Goal: Information Seeking & Learning: Learn about a topic

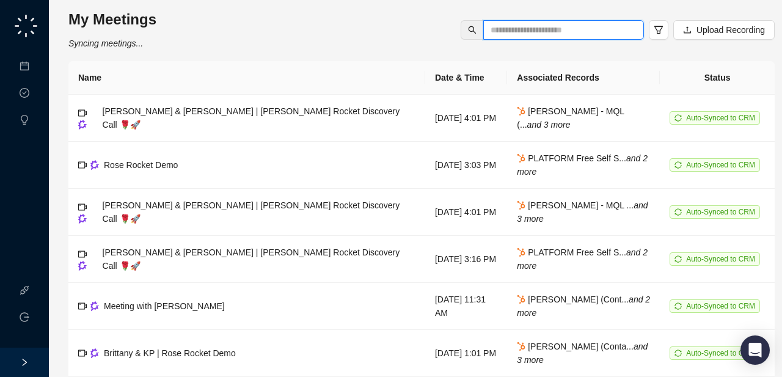
click at [523, 34] on input "text" at bounding box center [559, 29] width 136 height 13
type input "******"
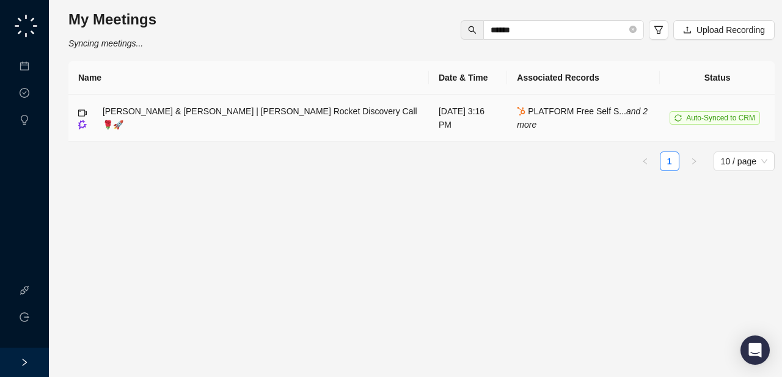
click at [213, 122] on span "[PERSON_NAME] & [PERSON_NAME] | [PERSON_NAME] Rocket Discovery Call 🌹🚀" at bounding box center [260, 117] width 315 height 23
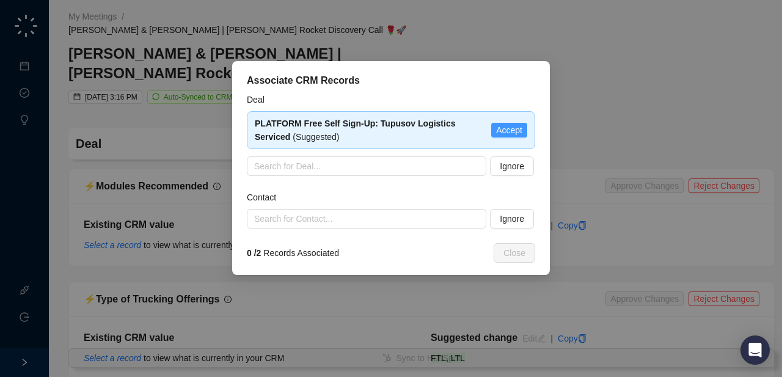
click at [503, 130] on span "Accept" at bounding box center [509, 129] width 26 height 13
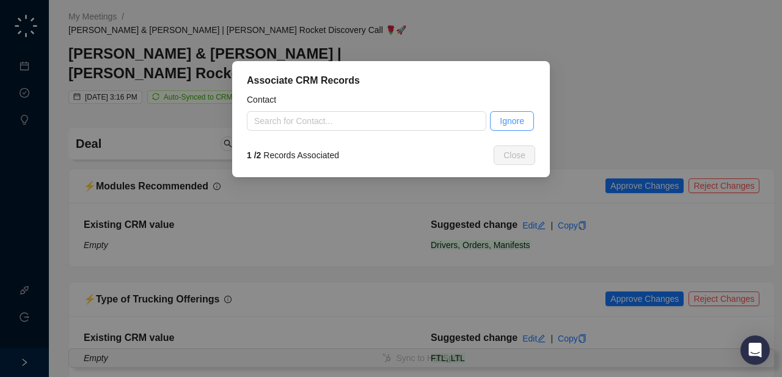
click at [507, 117] on span "Ignore" at bounding box center [512, 120] width 24 height 13
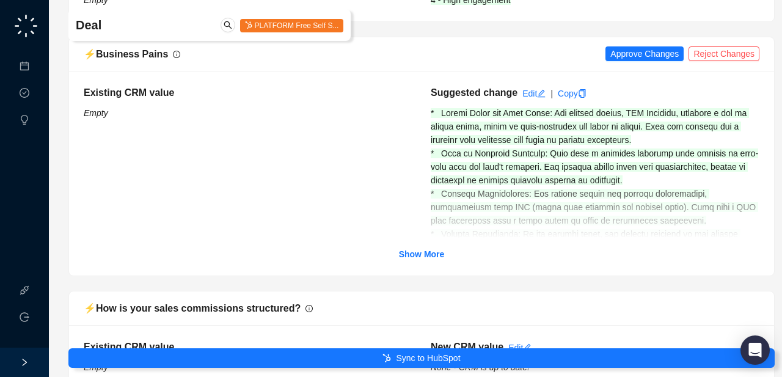
scroll to position [472, 0]
click at [419, 249] on strong "Show More" at bounding box center [422, 254] width 46 height 10
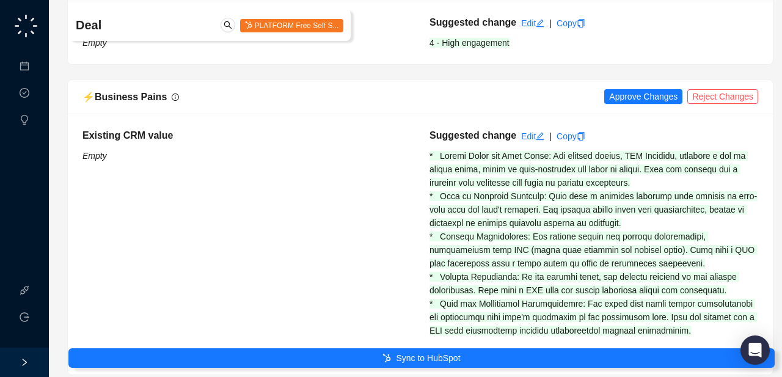
scroll to position [428, 1]
click at [574, 132] on link "Copy" at bounding box center [571, 137] width 29 height 10
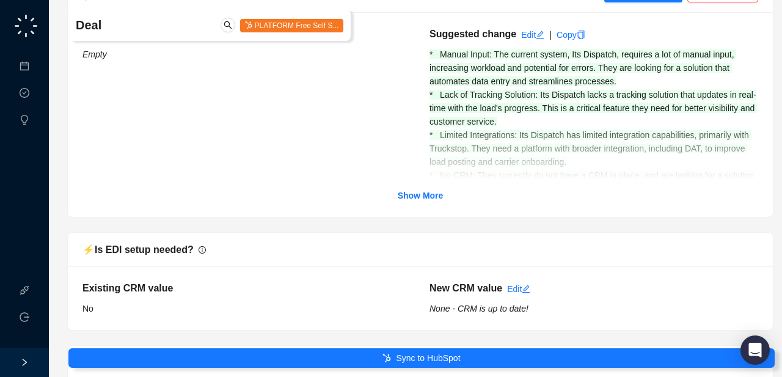
scroll to position [2111, 1]
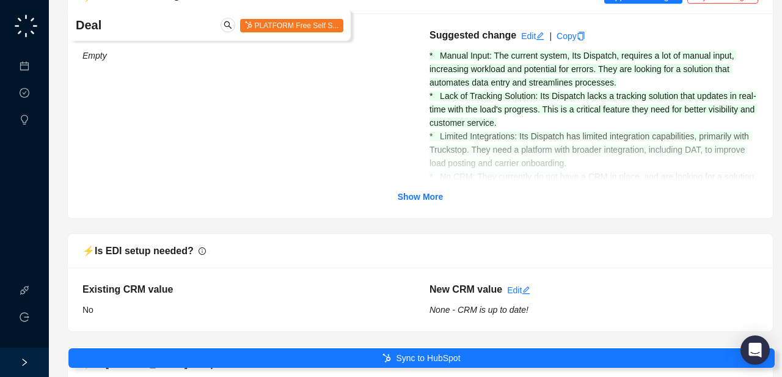
click at [417, 186] on div "Existing CRM value Empty Suggested change Edit | Copy * Manual Input: The curre…" at bounding box center [421, 115] width 676 height 175
click at [418, 199] on strong "Show More" at bounding box center [421, 197] width 46 height 10
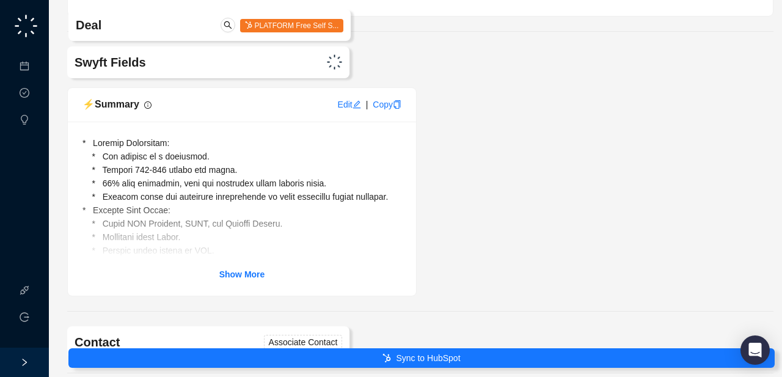
scroll to position [4712, 1]
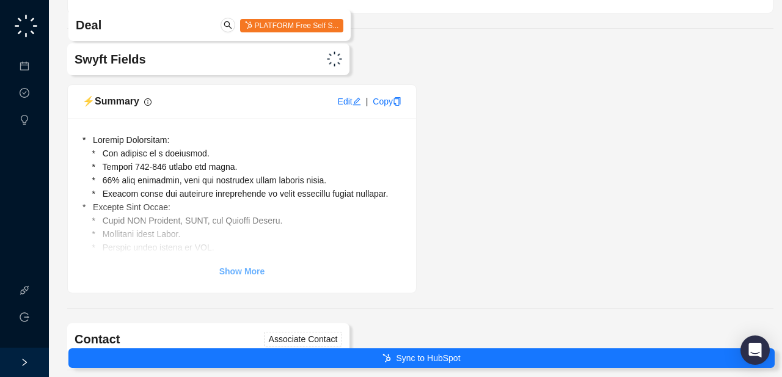
click at [234, 271] on strong "Show More" at bounding box center [242, 271] width 46 height 10
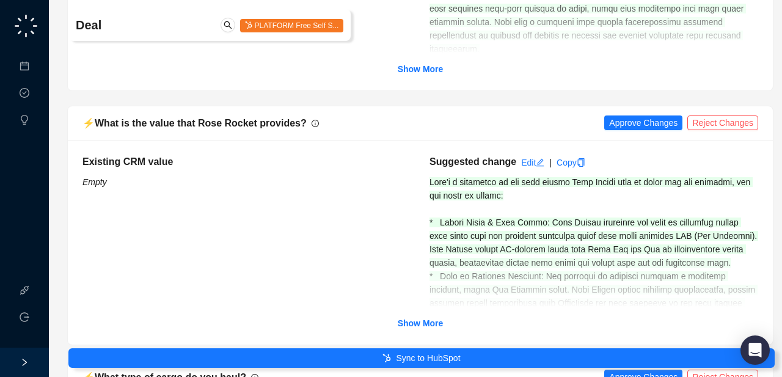
scroll to position [2777, 1]
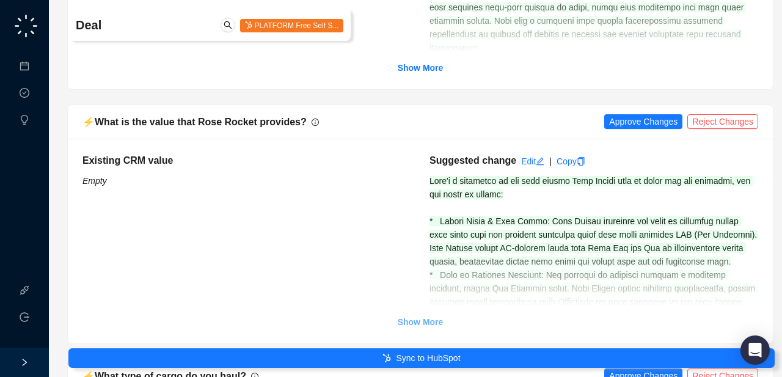
click at [430, 317] on strong "Show More" at bounding box center [421, 322] width 46 height 10
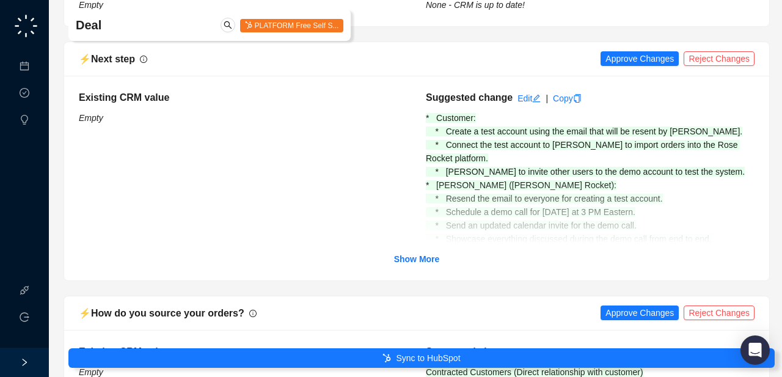
scroll to position [1004, 5]
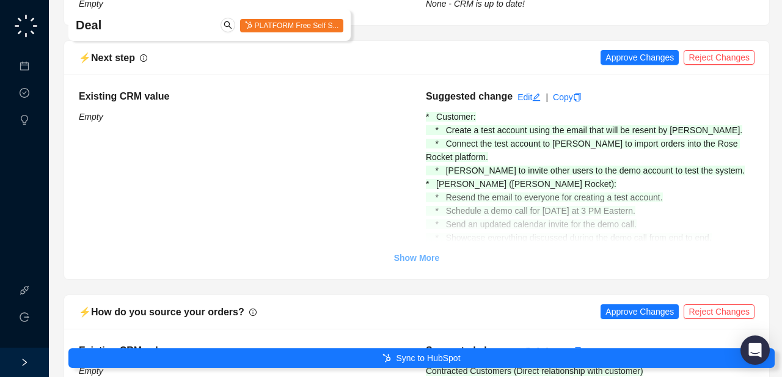
click at [420, 255] on strong "Show More" at bounding box center [417, 258] width 46 height 10
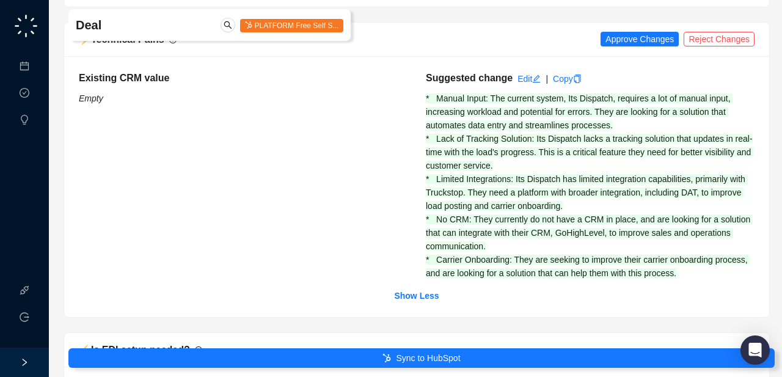
scroll to position [2073, 5]
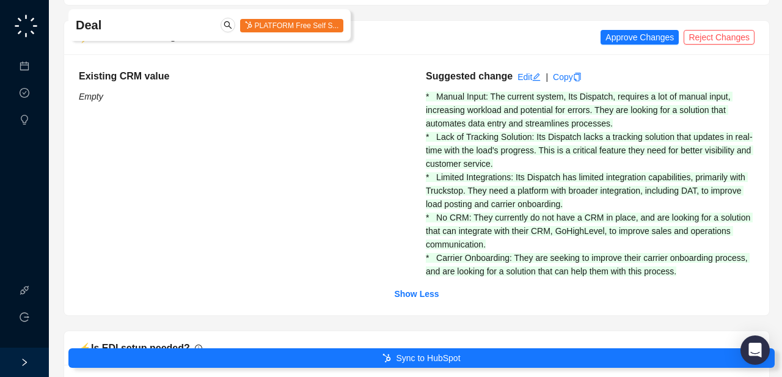
click at [20, 30] on img at bounding box center [26, 26] width 28 height 28
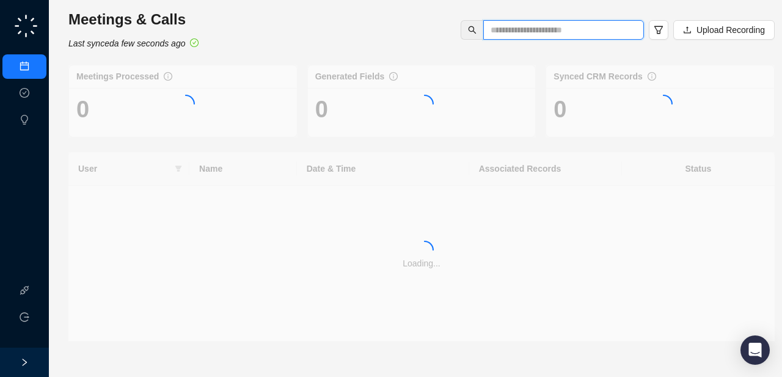
click at [521, 29] on input "text" at bounding box center [559, 29] width 136 height 13
type input "****"
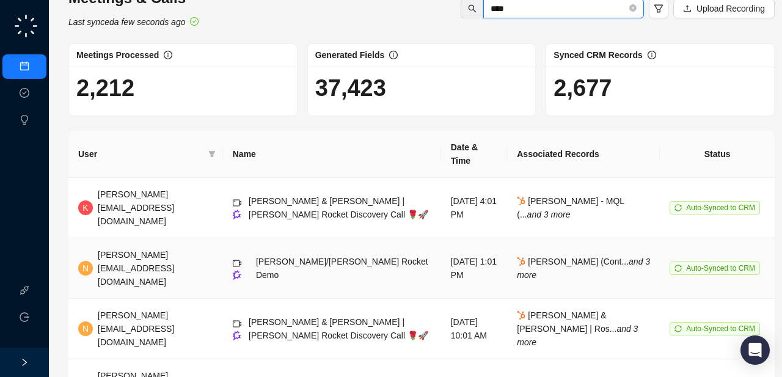
scroll to position [14, 0]
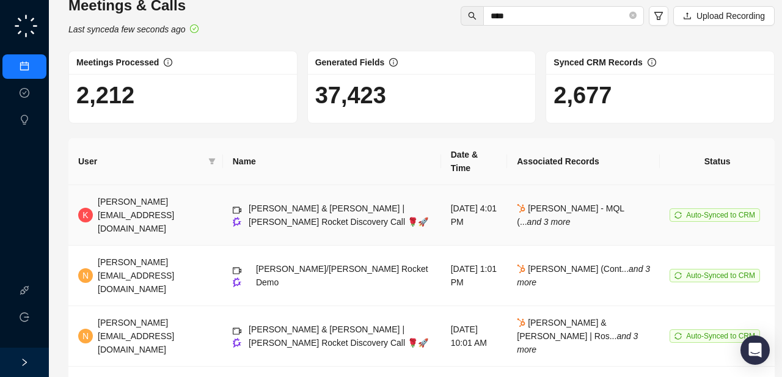
click at [284, 204] on span "[PERSON_NAME] & [PERSON_NAME] | [PERSON_NAME] Rocket Discovery Call 🌹🚀" at bounding box center [339, 215] width 180 height 23
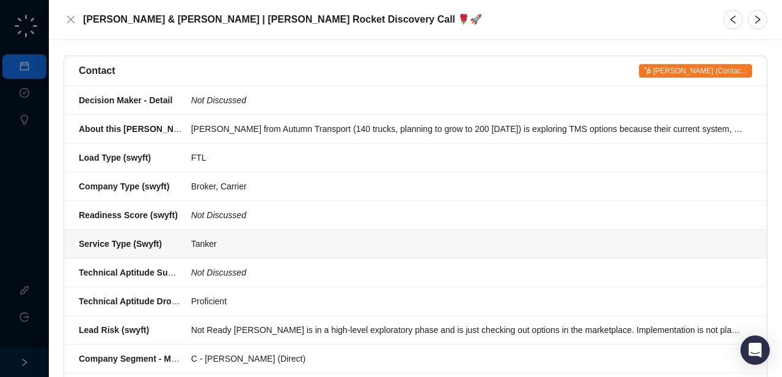
scroll to position [332, 0]
